Goal: Information Seeking & Learning: Learn about a topic

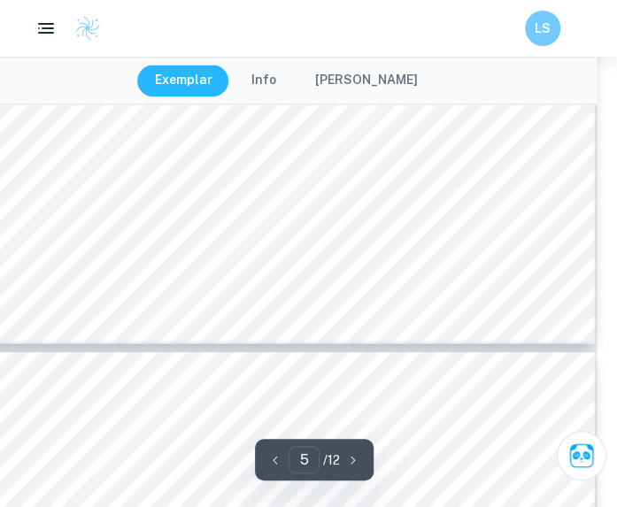
scroll to position [4340, 0]
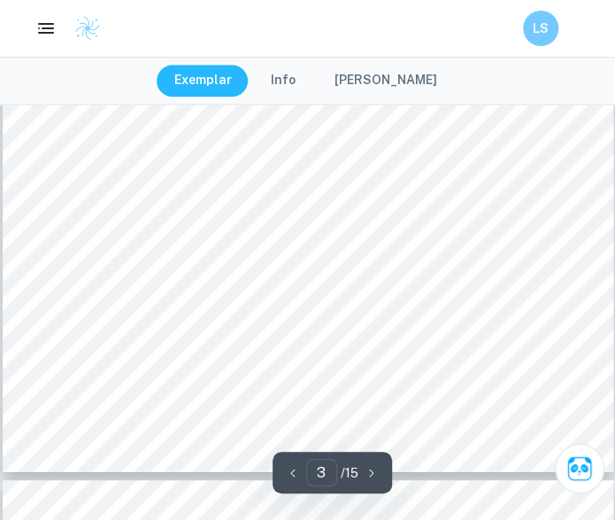
scroll to position [2474, 0]
